Goal: Find specific page/section: Find specific page/section

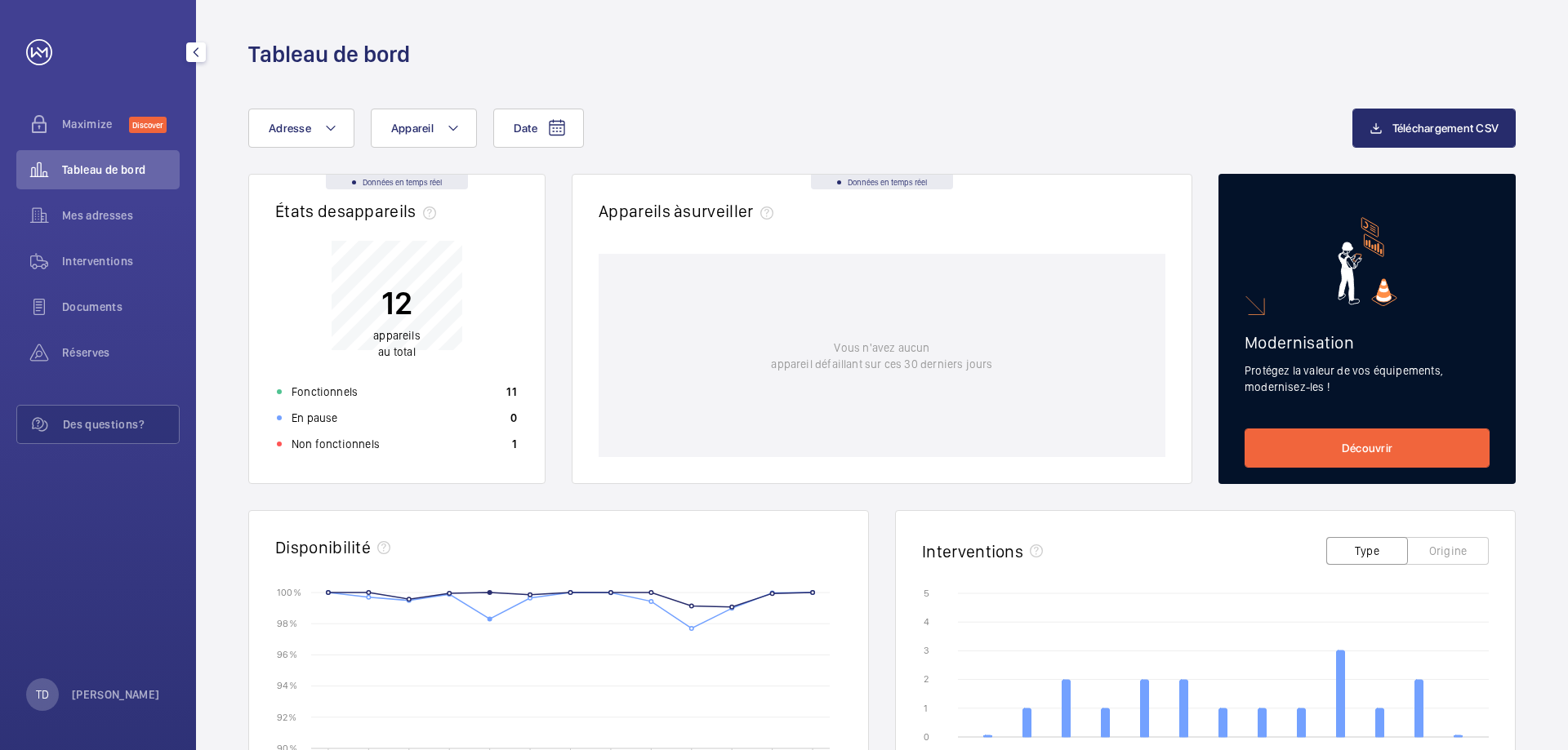
click at [86, 303] on span "Documents" at bounding box center [121, 306] width 117 height 16
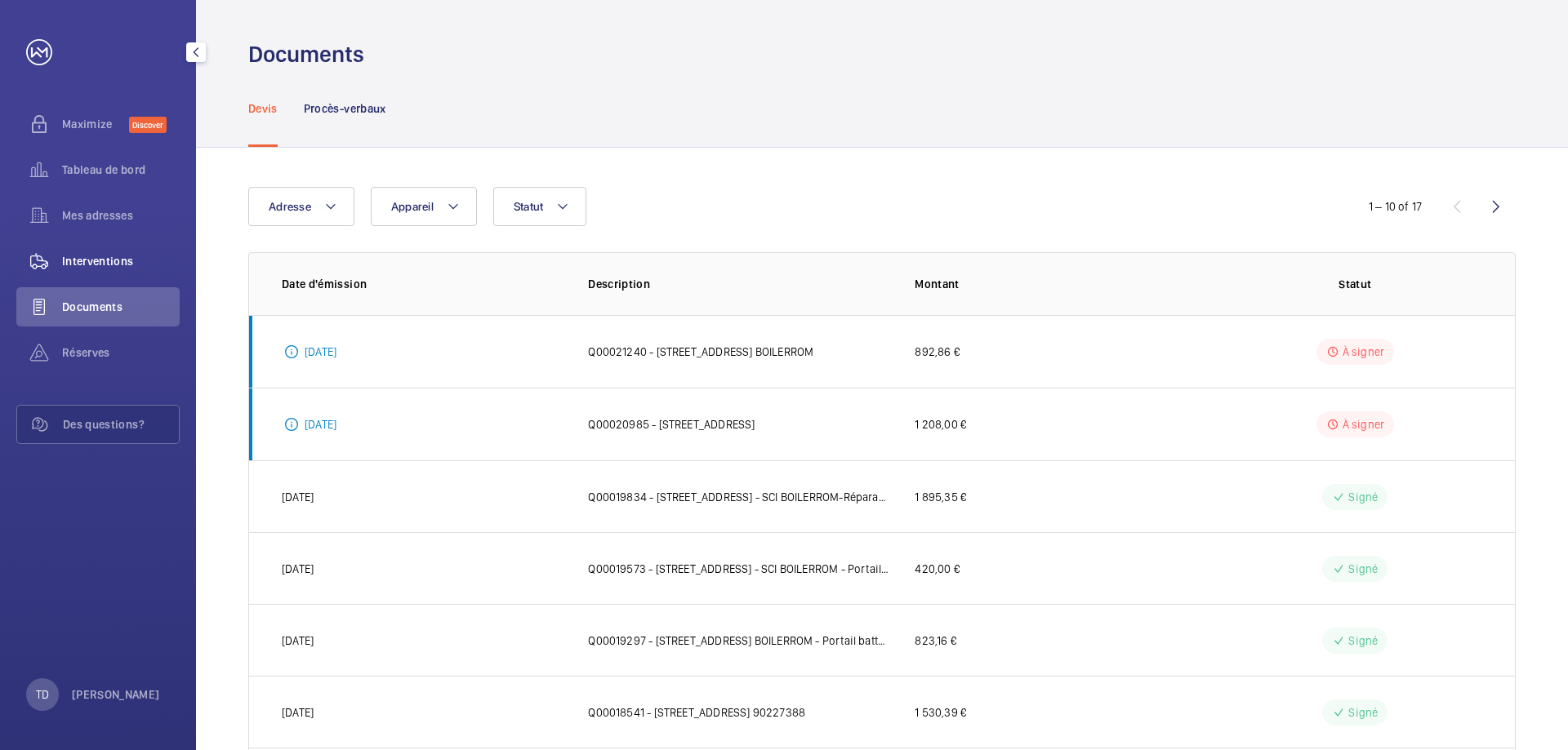
click at [94, 264] on span "Interventions" at bounding box center [121, 261] width 117 height 16
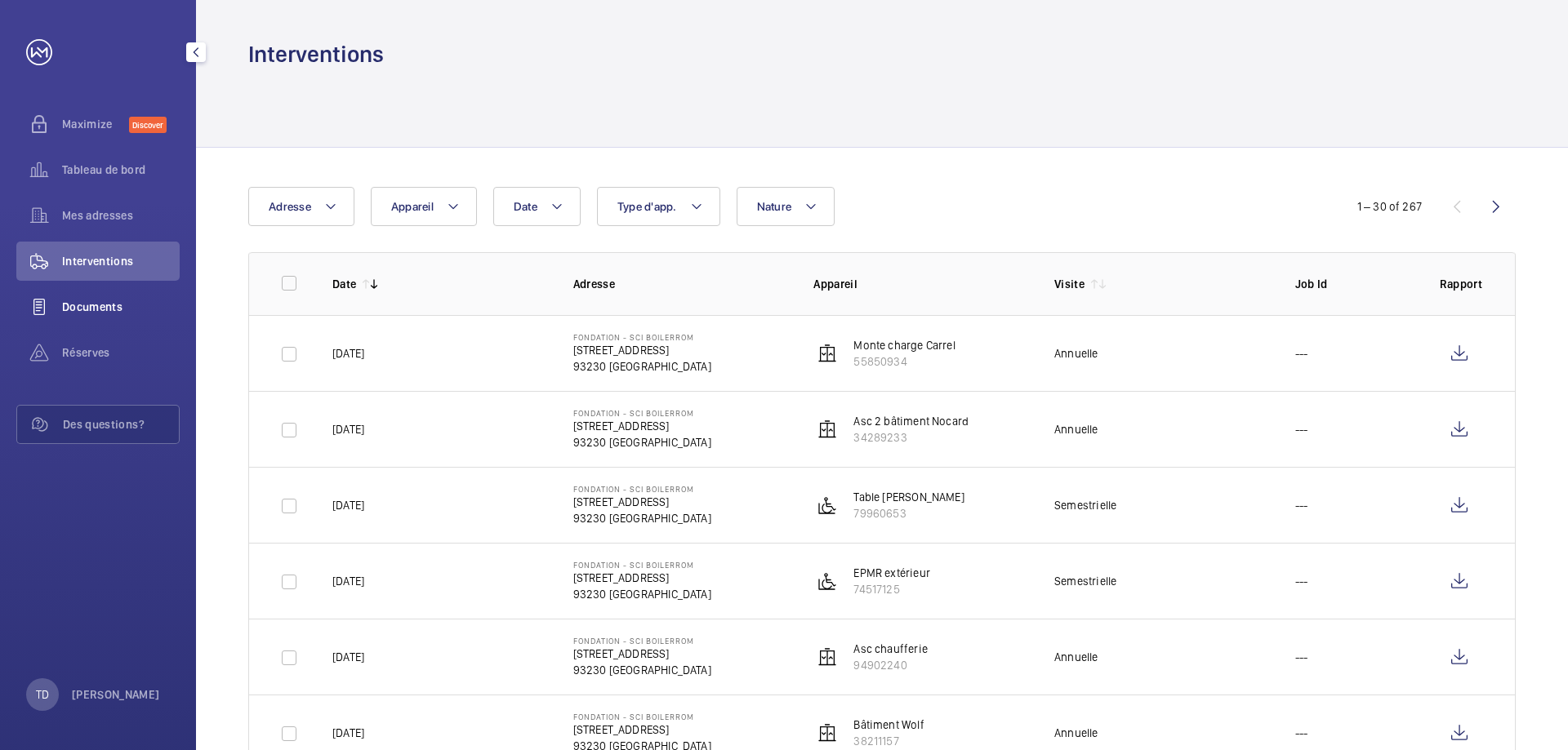
click at [112, 303] on span "Documents" at bounding box center [121, 306] width 117 height 16
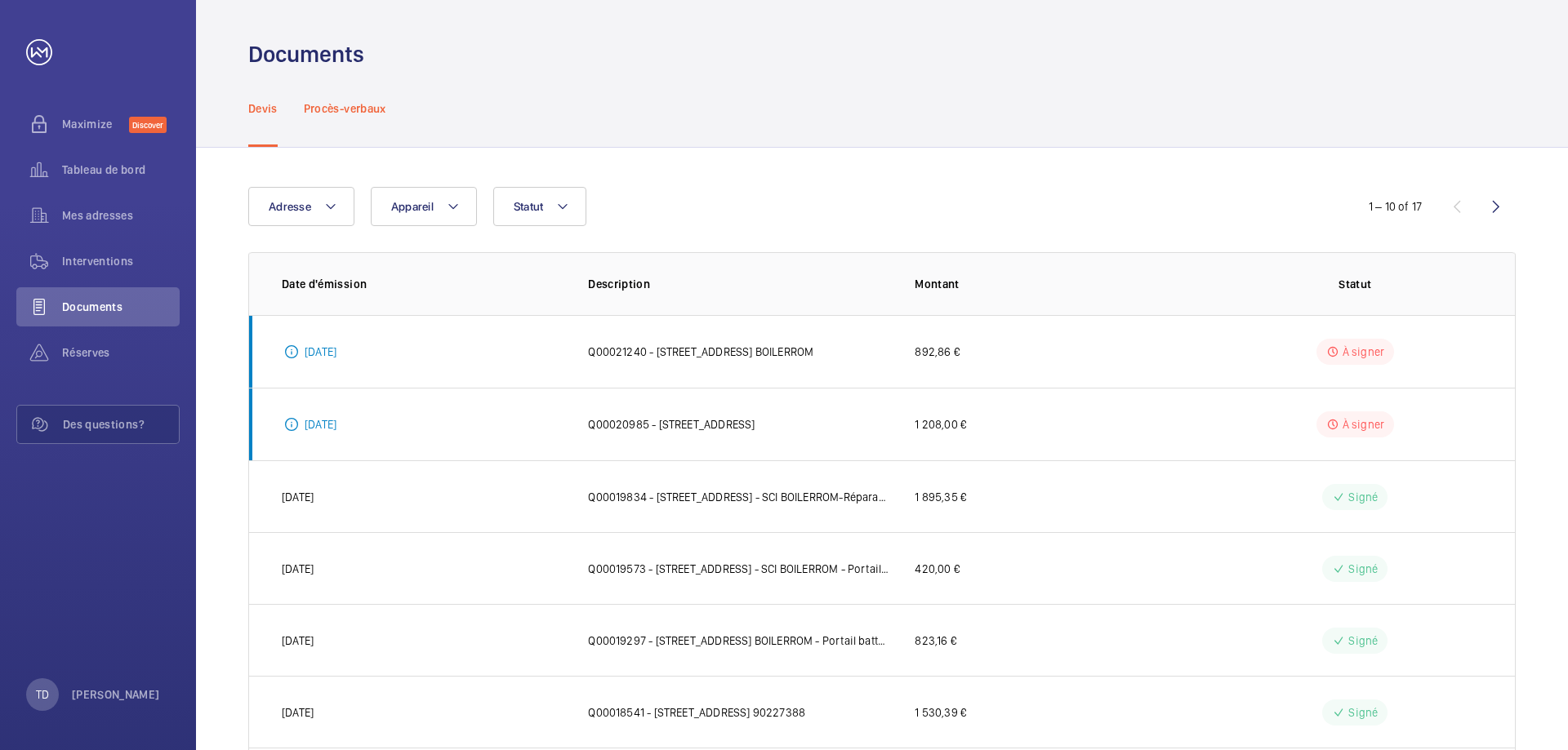
click at [360, 107] on p "Procès-verbaux" at bounding box center [344, 108] width 82 height 16
